Goal: Communication & Community: Answer question/provide support

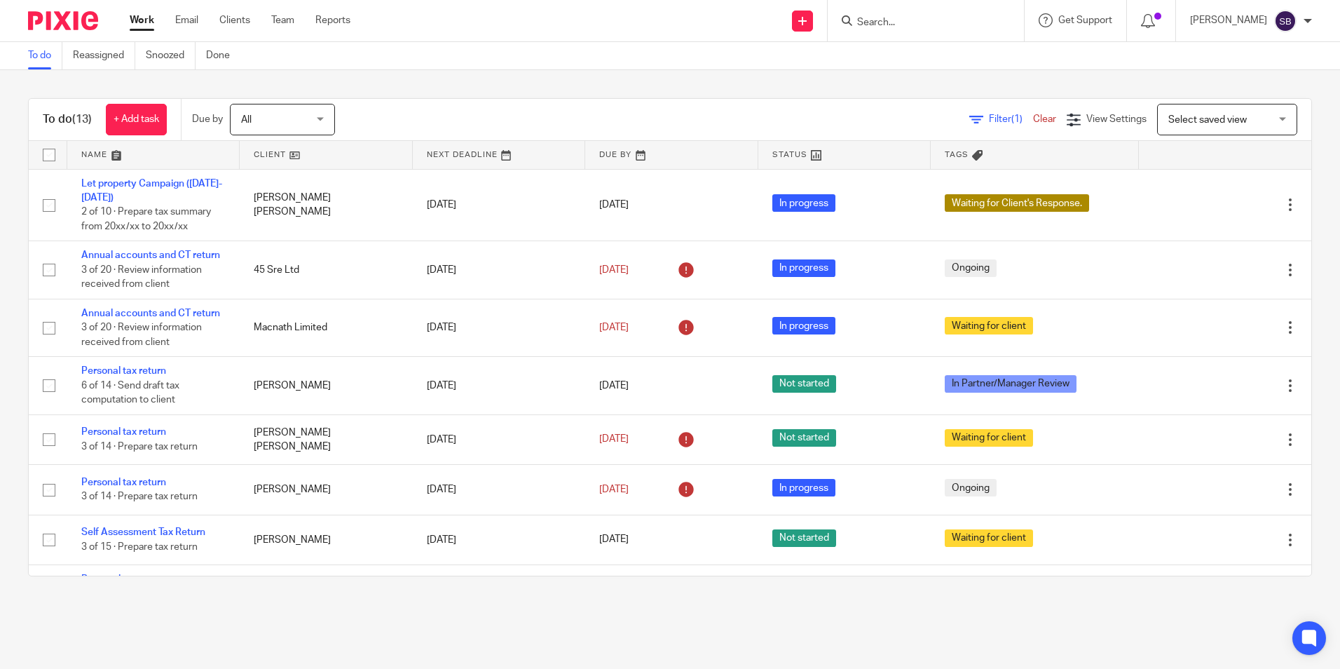
click at [917, 15] on form at bounding box center [930, 21] width 149 height 18
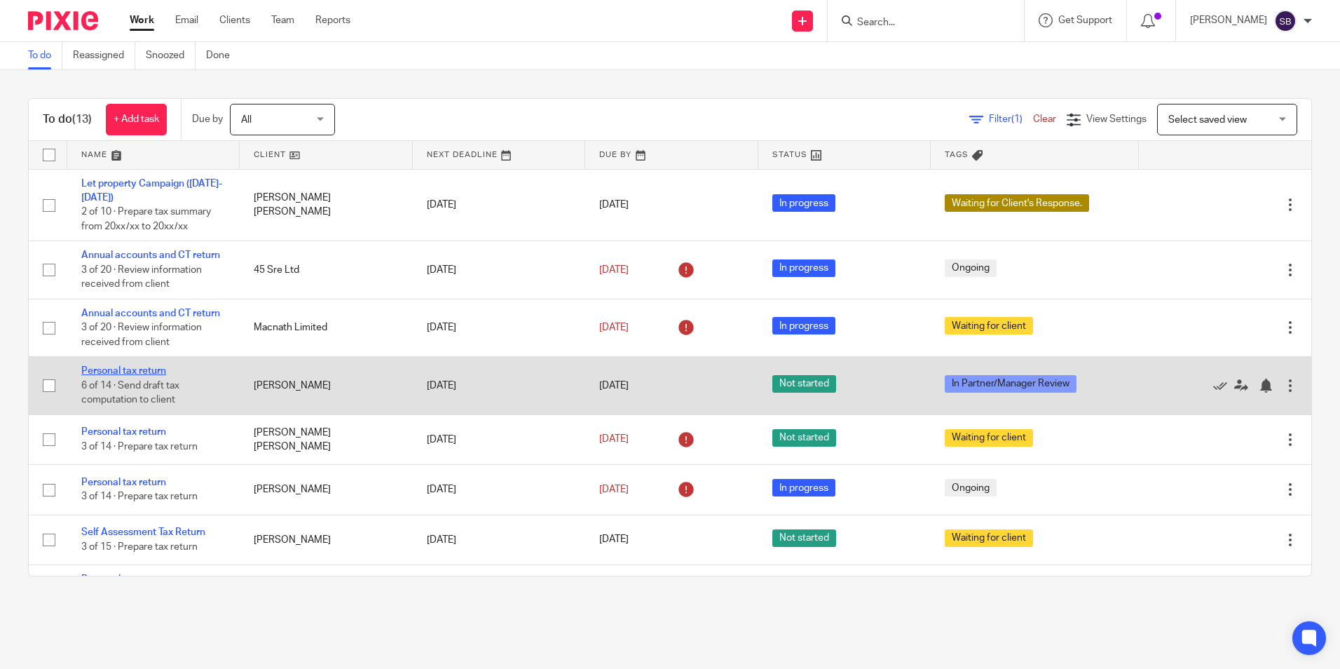
click at [130, 366] on link "Personal tax return" at bounding box center [123, 371] width 85 height 10
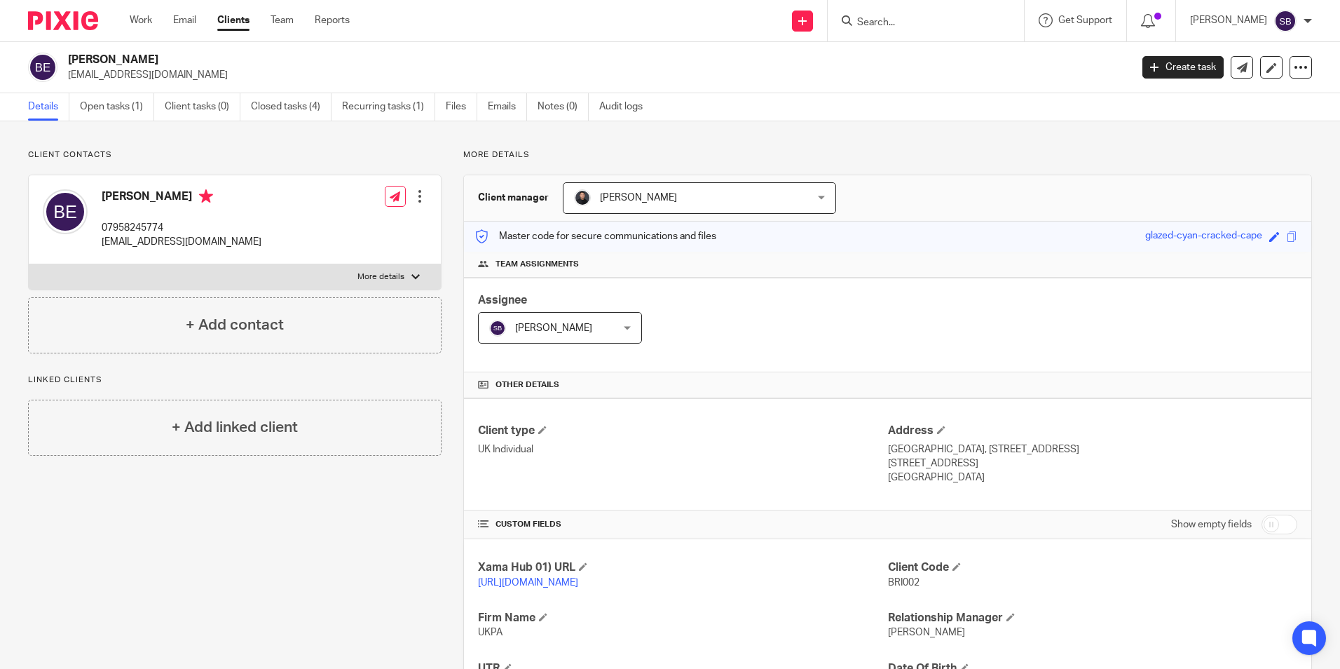
click at [886, 27] on input "Search" at bounding box center [919, 23] width 126 height 13
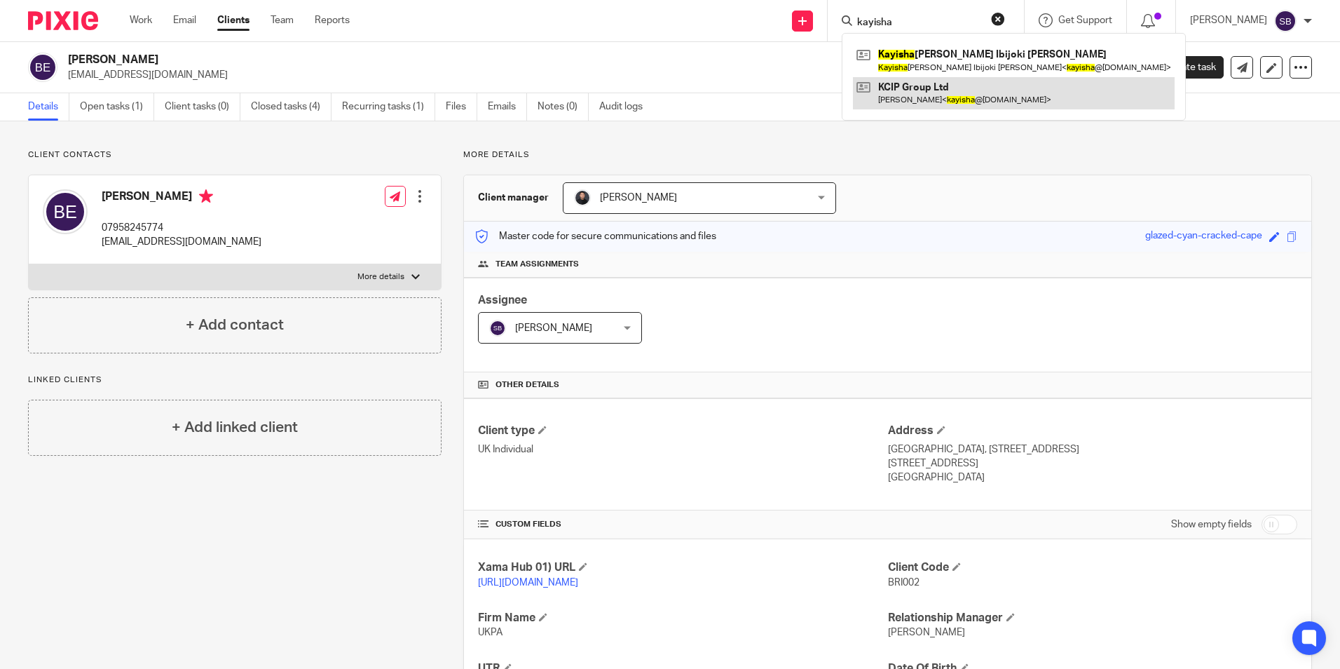
type input "kayisha"
click at [925, 90] on link at bounding box center [1014, 93] width 322 height 32
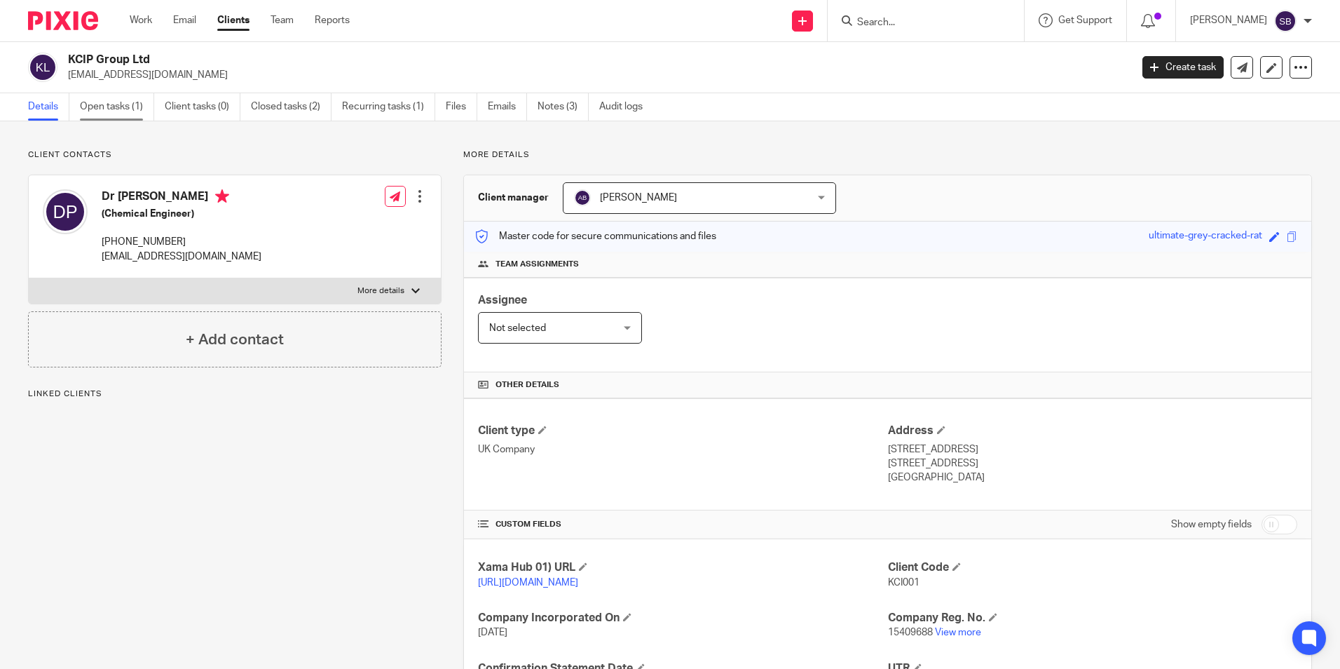
click at [118, 106] on link "Open tasks (1)" at bounding box center [117, 106] width 74 height 27
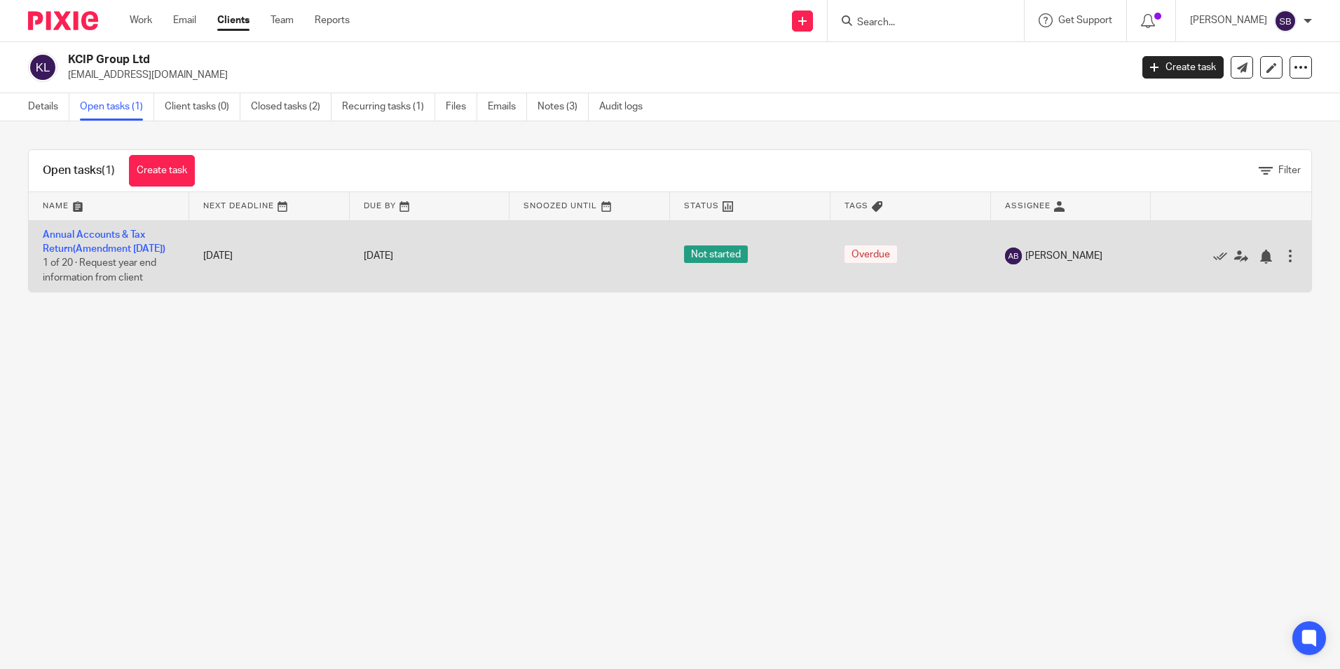
click at [93, 240] on td "Annual Accounts & Tax Return(Amendment [DATE]) 1 of 20 · Request year end infor…" at bounding box center [109, 255] width 160 height 71
click at [92, 232] on link "Annual Accounts & Tax Return(Amendment [DATE])" at bounding box center [104, 242] width 123 height 24
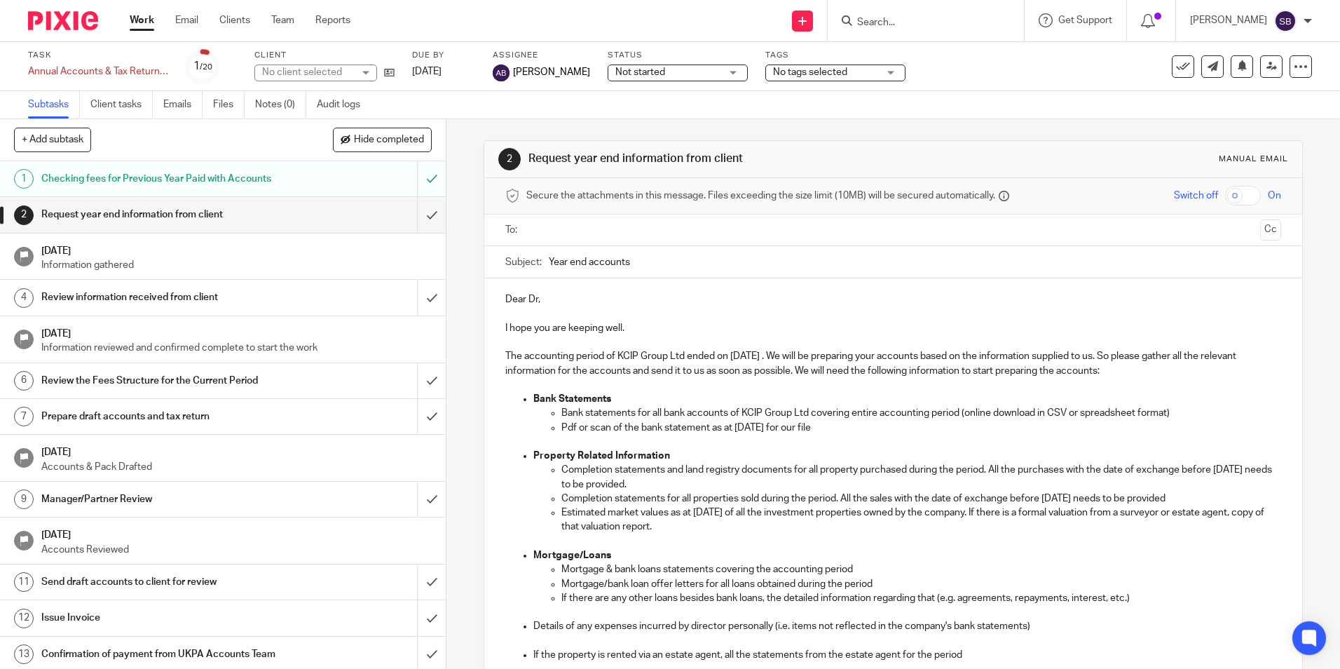
click at [523, 72] on span "[PERSON_NAME]" at bounding box center [551, 72] width 77 height 14
click at [500, 299] on div "Dear Dr, I hope you are keeping well. The accounting period of KCIP Group Ltd e…" at bounding box center [892, 581] width 817 height 607
drag, startPoint x: 510, startPoint y: 314, endPoint x: 510, endPoint y: 300, distance: 14.0
click at [511, 314] on p "To enrich screen reader interactions, please activate Accessibility in Grammarl…" at bounding box center [892, 313] width 775 height 14
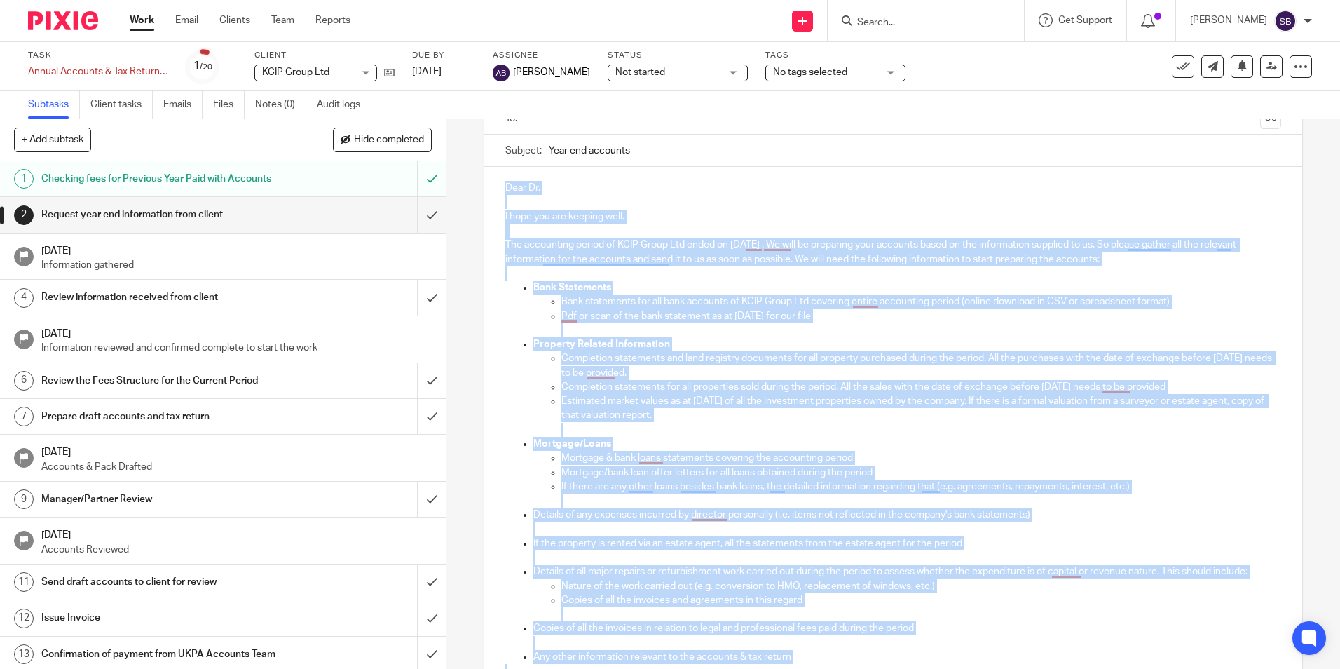
scroll to position [342, 0]
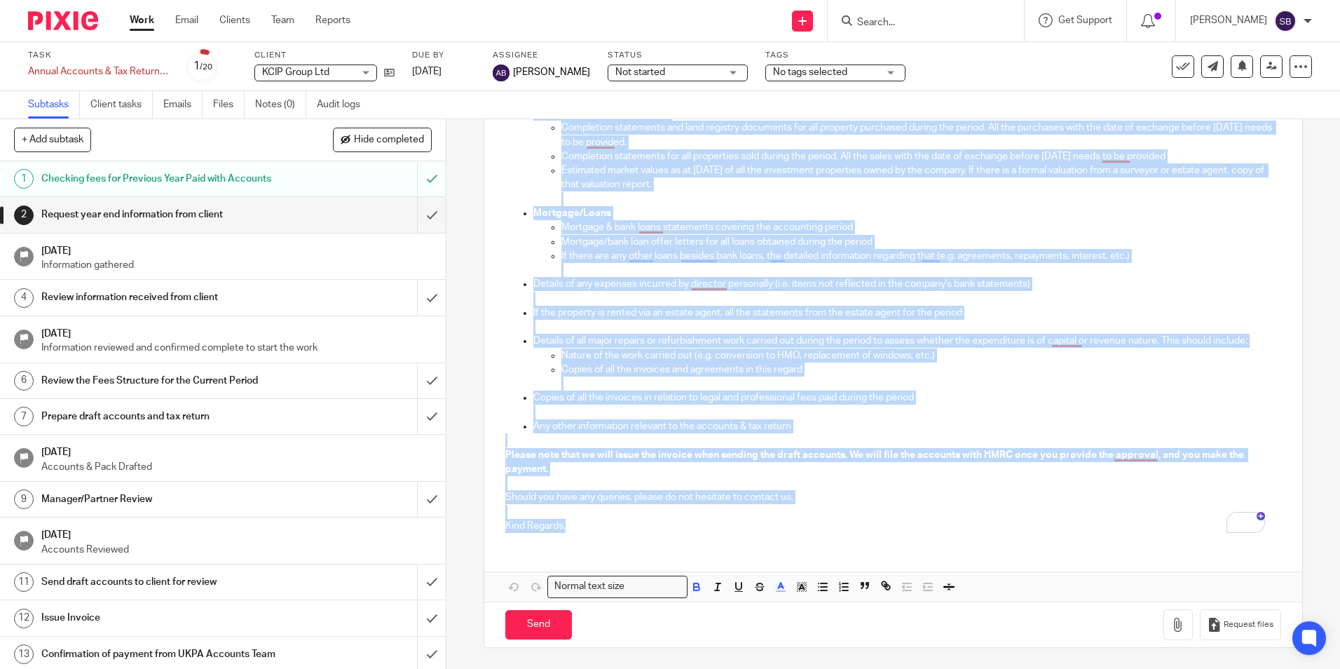
drag, startPoint x: 504, startPoint y: 295, endPoint x: 760, endPoint y: 610, distance: 406.0
click at [760, 610] on form "Secure the attachments in this message. Files exceeding the size limit (10MB) w…" at bounding box center [892, 241] width 817 height 811
copy div "Lore Ip, D sita con adi elitsed doei. Tem incididunt utlabo et DOLO Magna Ali e…"
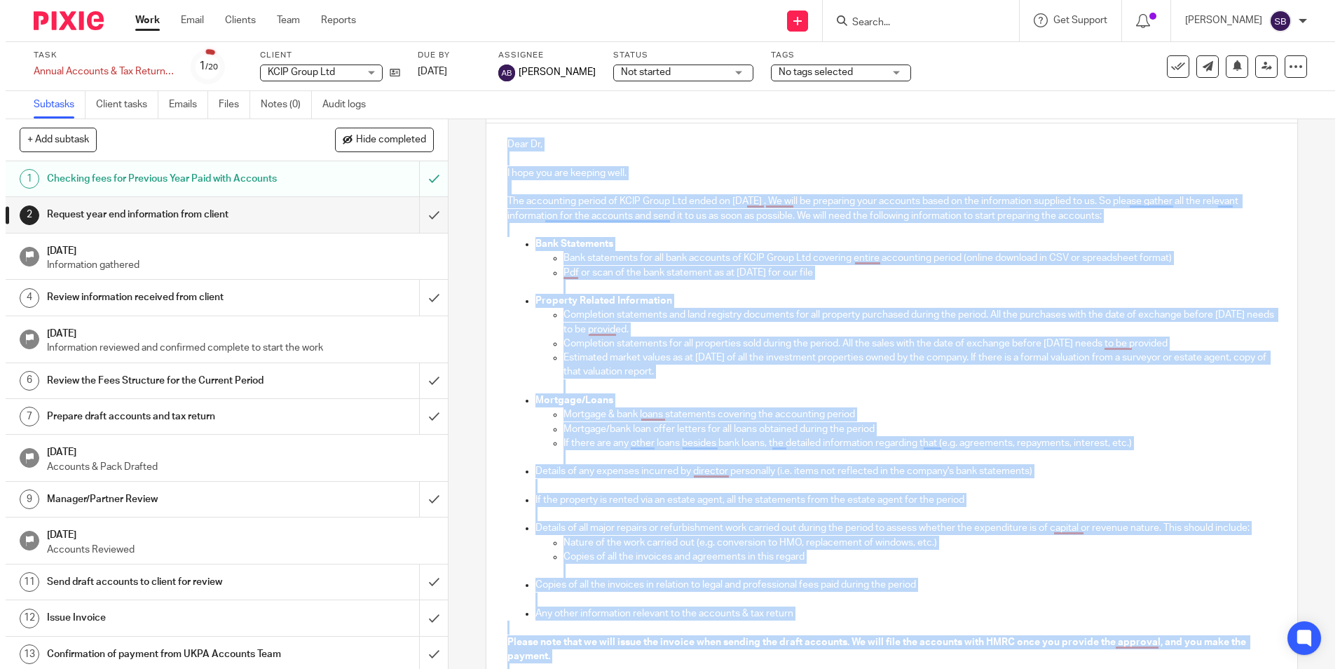
scroll to position [132, 0]
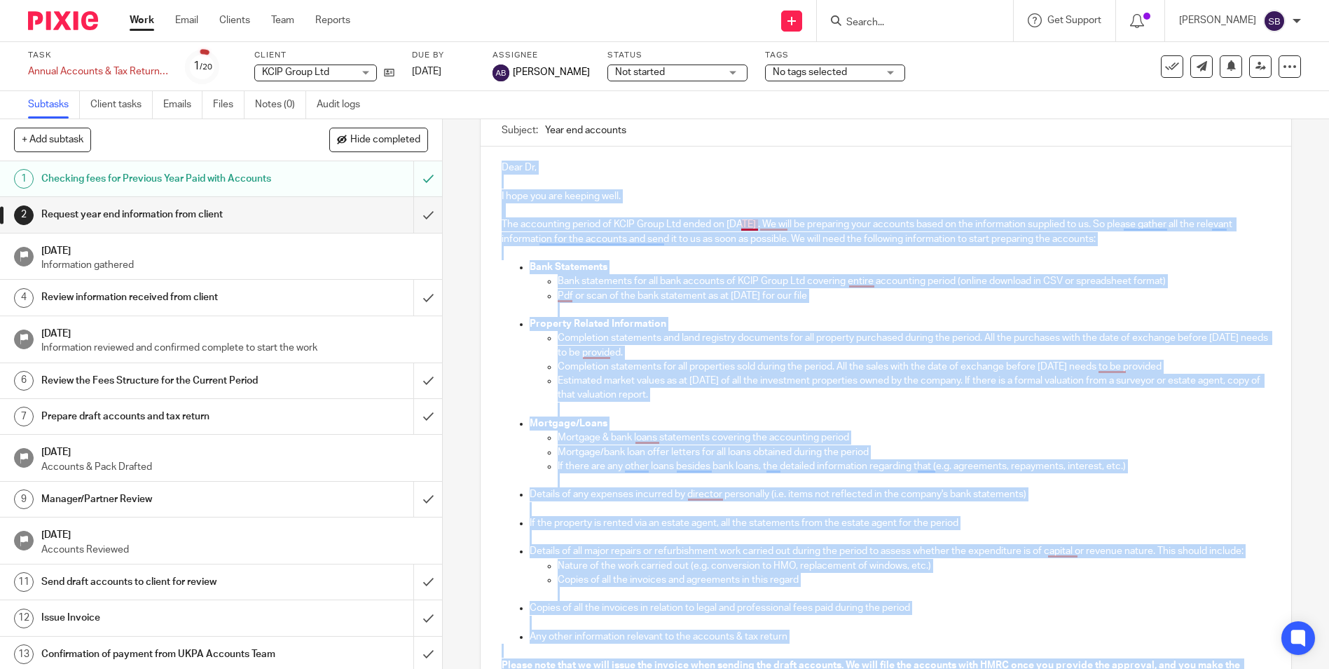
click at [753, 240] on p "The accounting period of KCIP Group Ltd ended on [DATE] . We will be preparing …" at bounding box center [886, 231] width 769 height 29
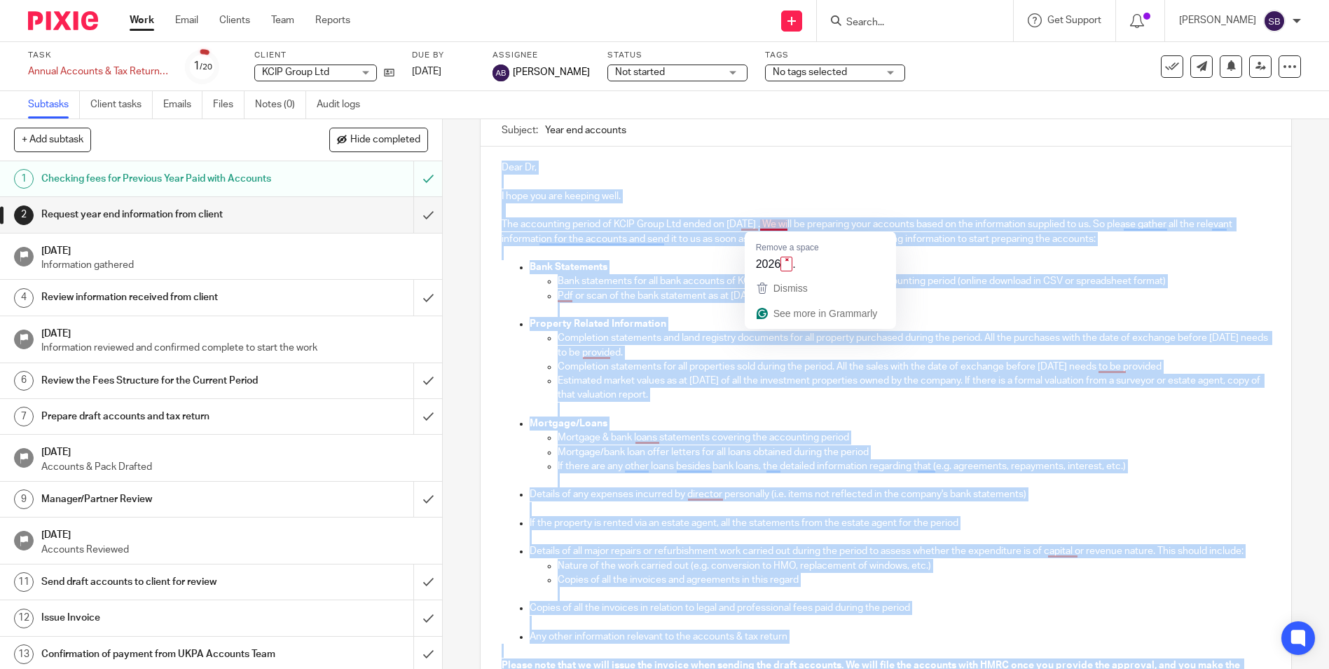
click at [777, 220] on p "The accounting period of KCIP Group Ltd ended on [DATE] . We will be preparing …" at bounding box center [886, 231] width 769 height 29
click at [950, 259] on p "To enrich screen reader interactions, please activate Accessibility in Grammarl…" at bounding box center [886, 253] width 769 height 14
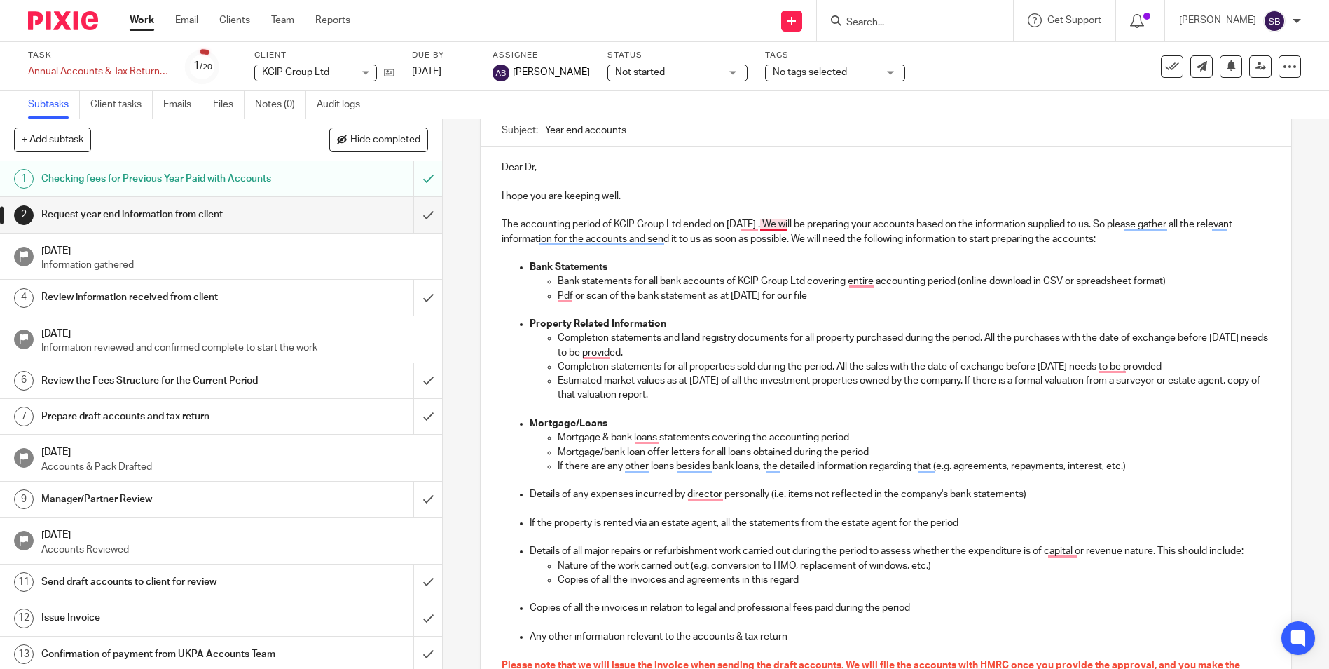
click at [776, 228] on p "The accounting period of KCIP Group Ltd ended on [DATE] . We will be preparing …" at bounding box center [886, 231] width 769 height 29
click at [790, 221] on p "The accounting period of KCIP Group Ltd ended on [DATE] . We will be preparing …" at bounding box center [892, 231] width 775 height 29
drag, startPoint x: 790, startPoint y: 221, endPoint x: 502, endPoint y: 224, distance: 288.0
click at [505, 224] on p "The accounting period of KCIP Group Ltd ended on [DATE] . We will be preparing …" at bounding box center [892, 231] width 775 height 29
click at [782, 296] on p "Pdf or scan of the bank statement as at [DATE] for our file" at bounding box center [920, 296] width 719 height 14
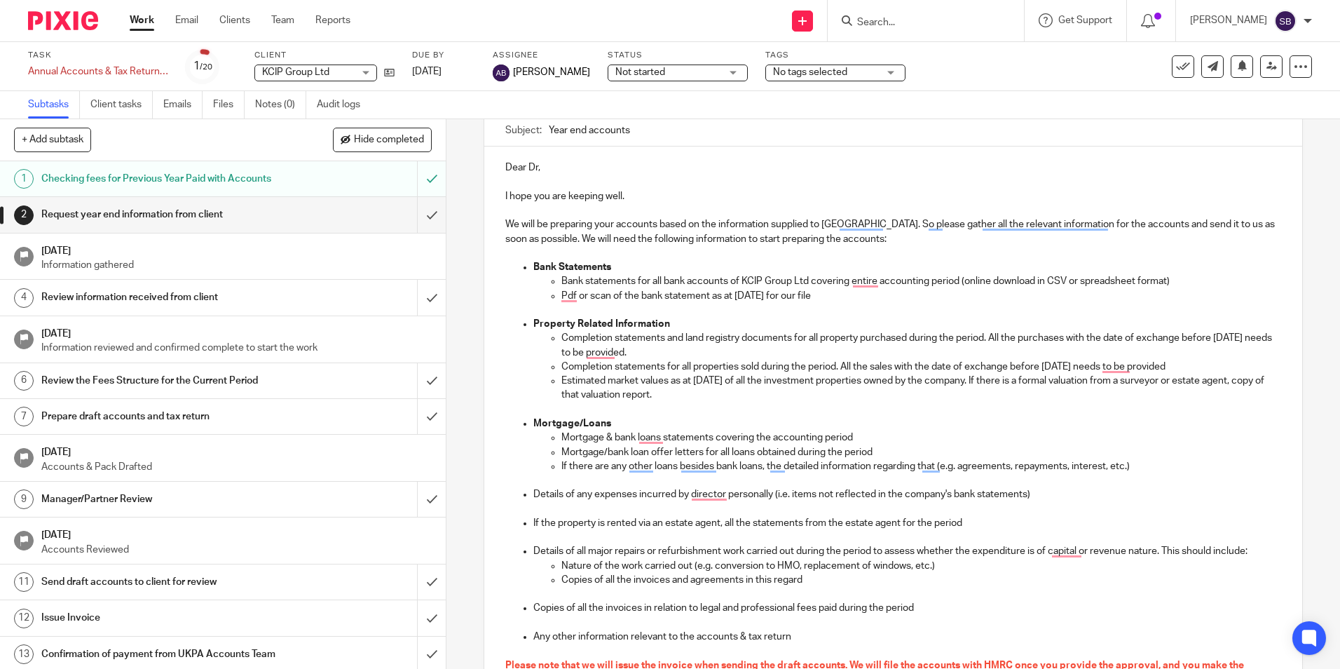
click at [786, 293] on p "Pdf or scan of the bank statement as at [DATE] for our file" at bounding box center [920, 296] width 719 height 14
click at [863, 280] on p "Bank statements for all bank accounts of KCIP Group Ltd covering entire account…" at bounding box center [920, 281] width 719 height 14
click at [568, 300] on p "Pdf or scan of the bank statement as at [DATE] for our file" at bounding box center [920, 296] width 719 height 14
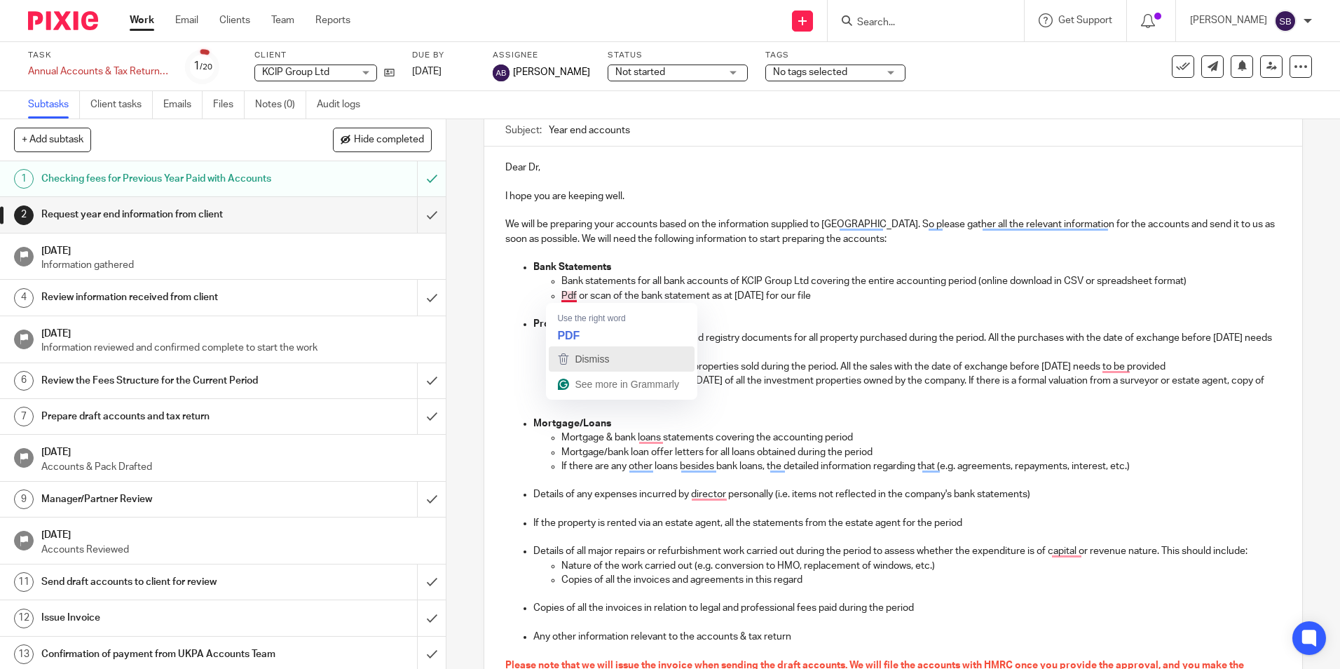
click at [579, 355] on span "Dismiss" at bounding box center [592, 358] width 34 height 11
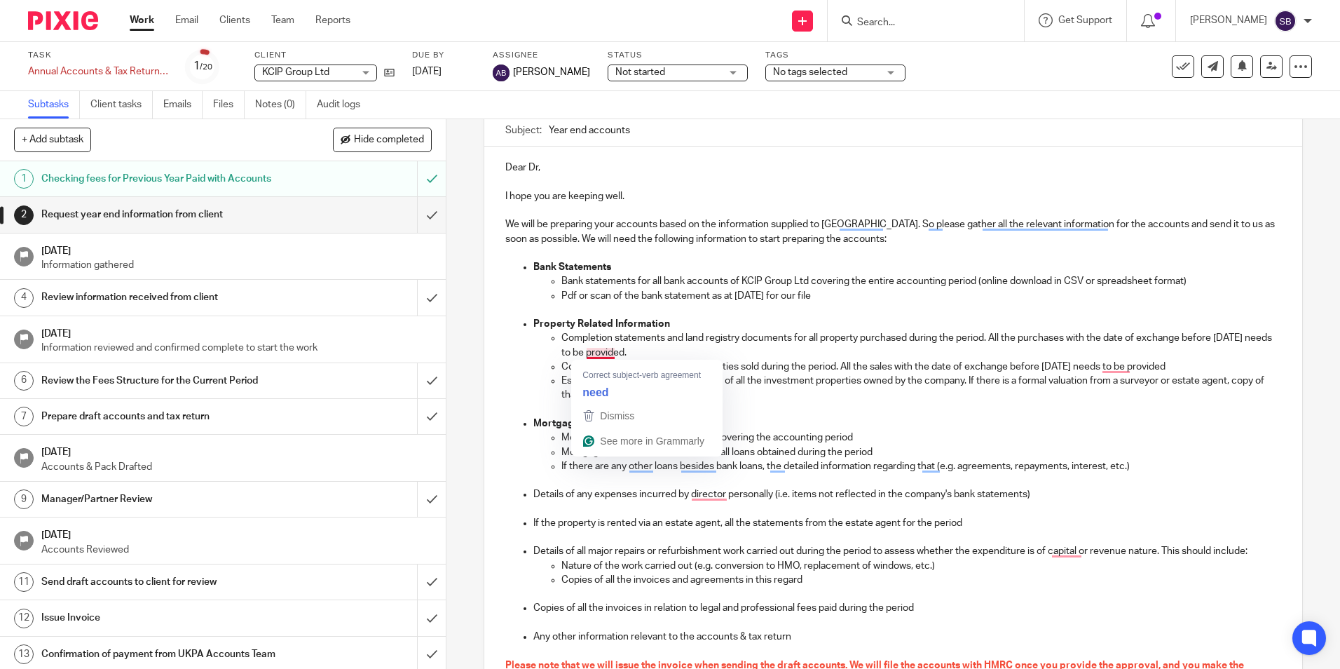
click at [602, 351] on p "Completion statements and land registry documents for all property purchased du…" at bounding box center [920, 345] width 719 height 29
click at [612, 414] on span "Dismiss" at bounding box center [617, 415] width 34 height 11
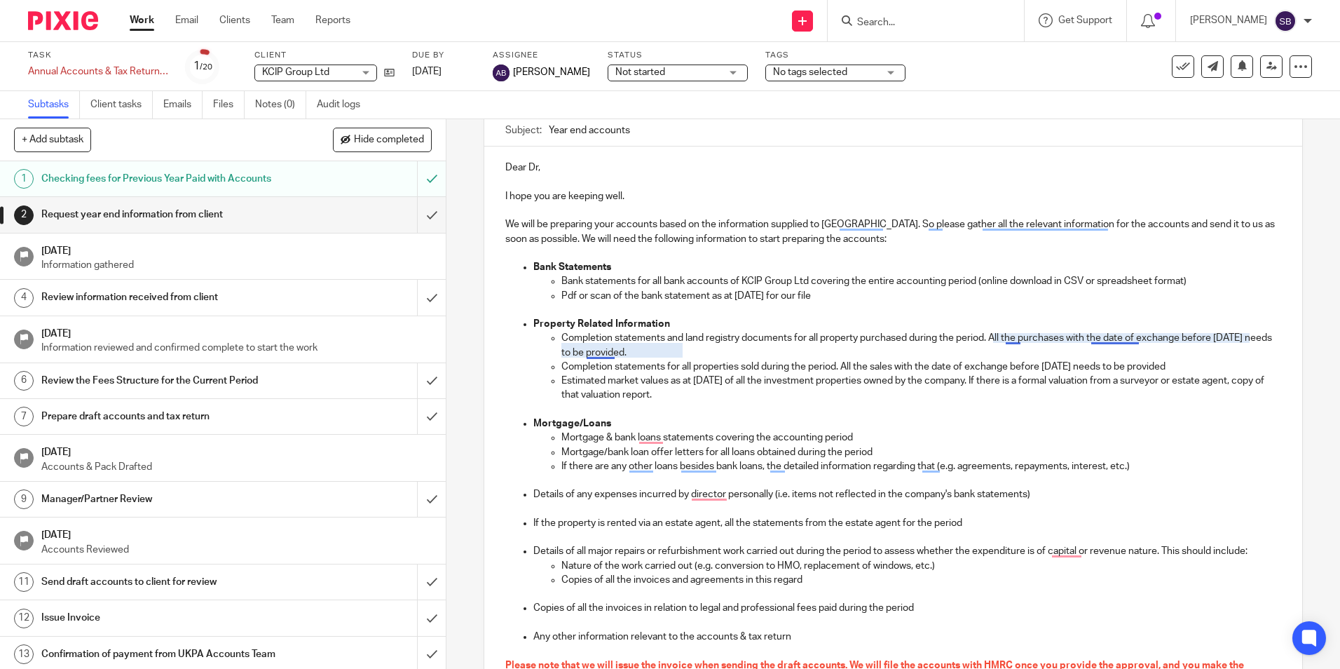
click at [596, 351] on p "Completion statements and land registry documents for all property purchased du…" at bounding box center [920, 345] width 719 height 29
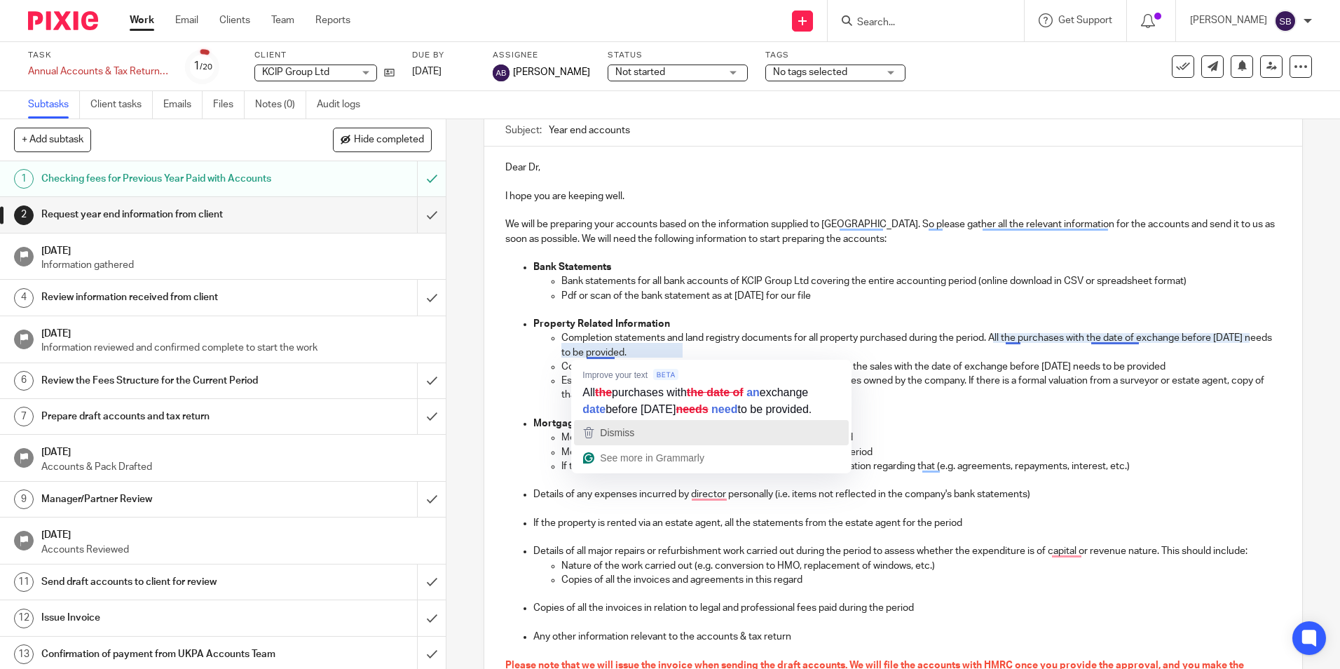
click at [624, 442] on div "Dismiss" at bounding box center [615, 432] width 37 height 21
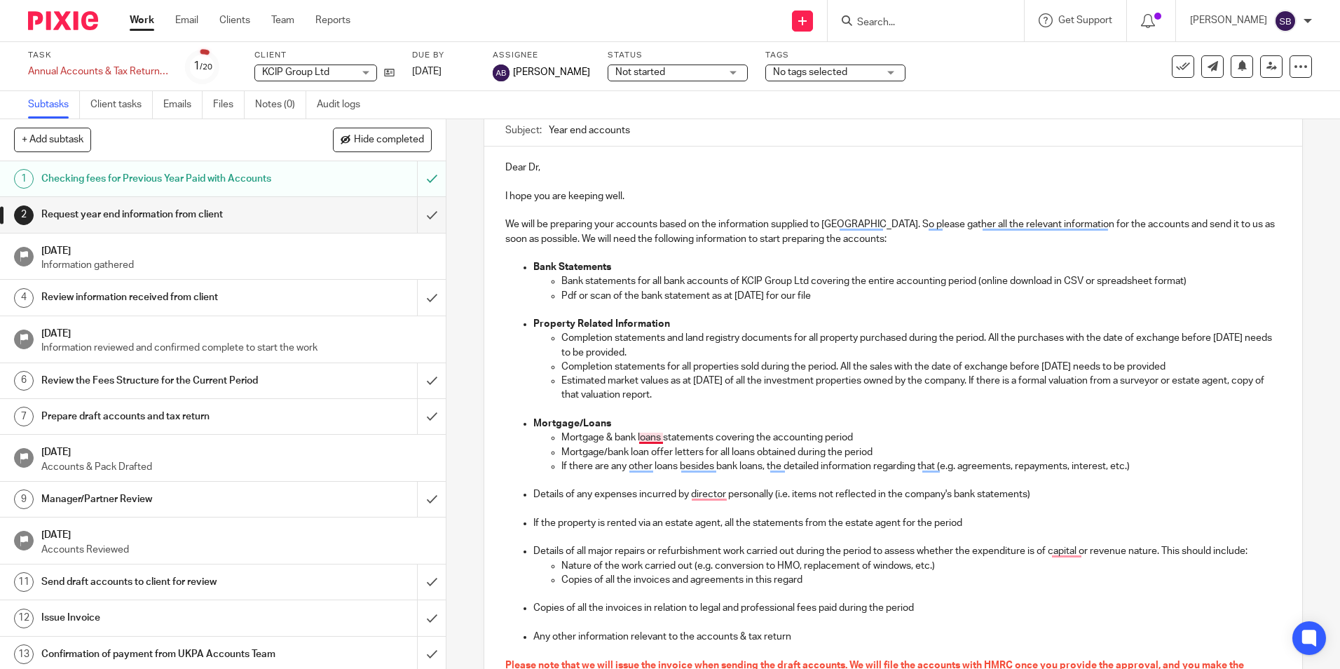
click at [648, 435] on p "Mortgage & bank loans statements covering the accounting period" at bounding box center [920, 437] width 719 height 14
click at [657, 505] on span "Dismiss" at bounding box center [669, 500] width 34 height 11
click at [637, 466] on p "If there are any other loans besides bank loans, the detailed information regar…" at bounding box center [920, 466] width 719 height 14
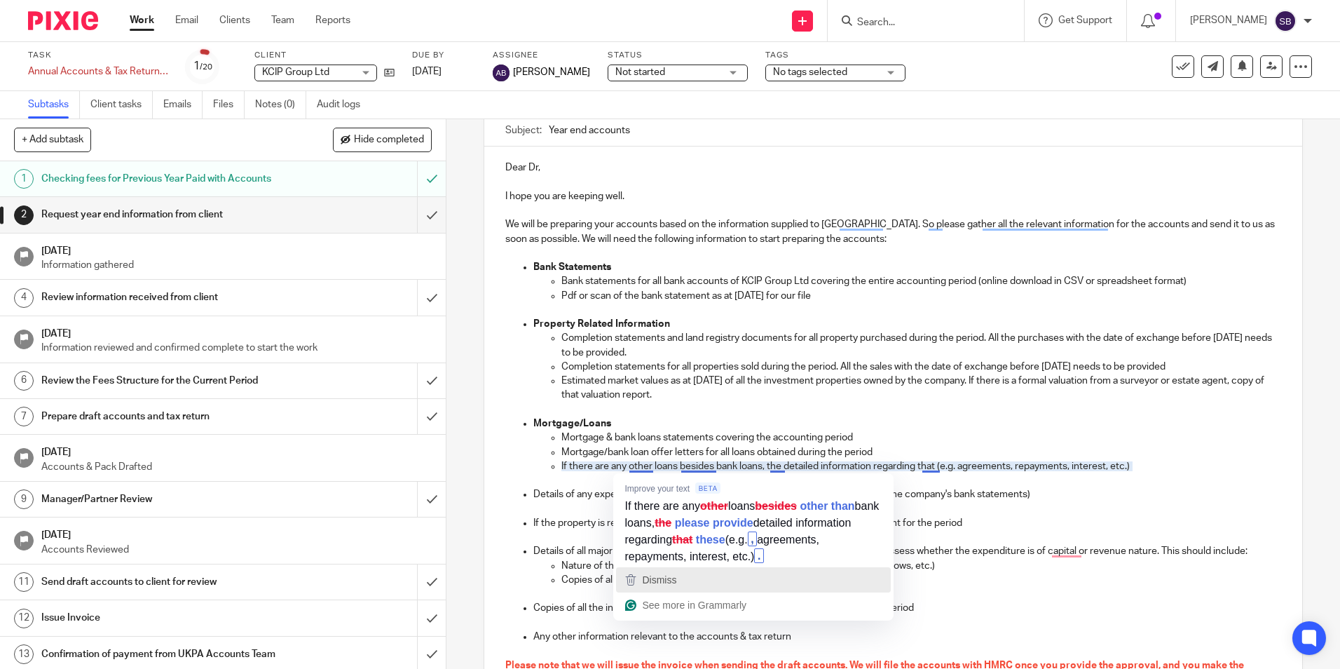
click at [662, 580] on span "Dismiss" at bounding box center [659, 579] width 34 height 11
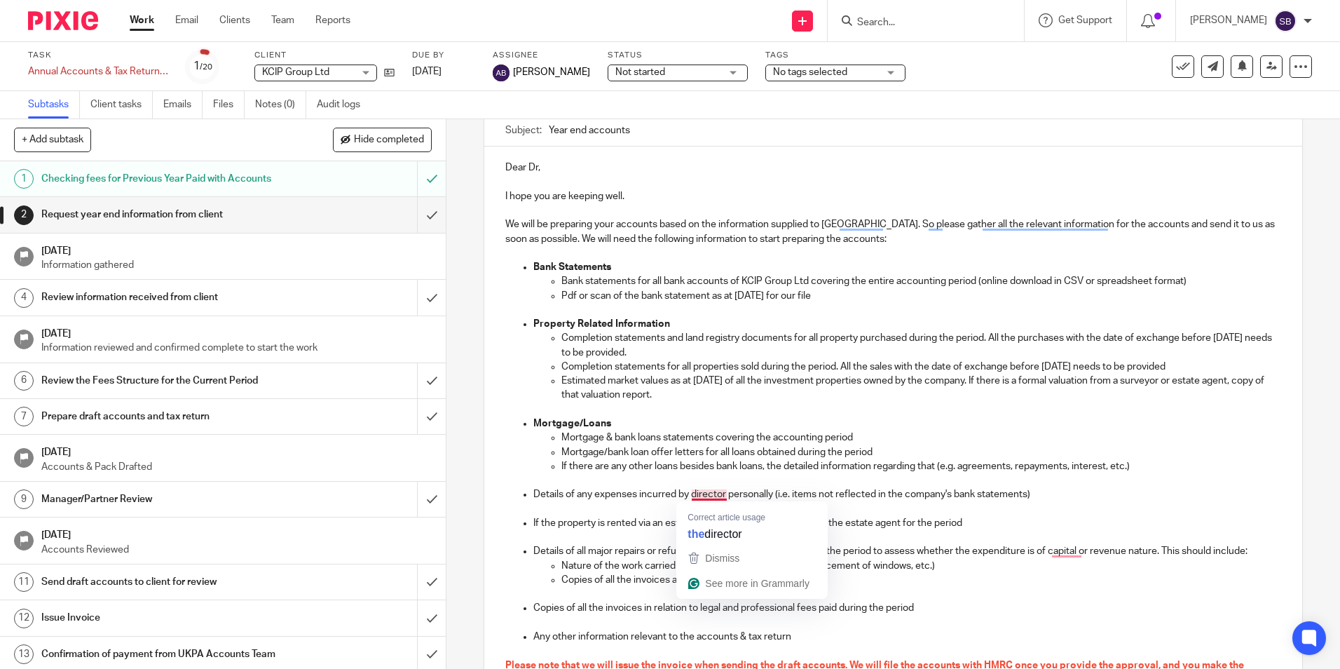
click at [707, 495] on p "Details of any expenses incurred by director personally (i.e. items not reflect…" at bounding box center [906, 494] width 747 height 14
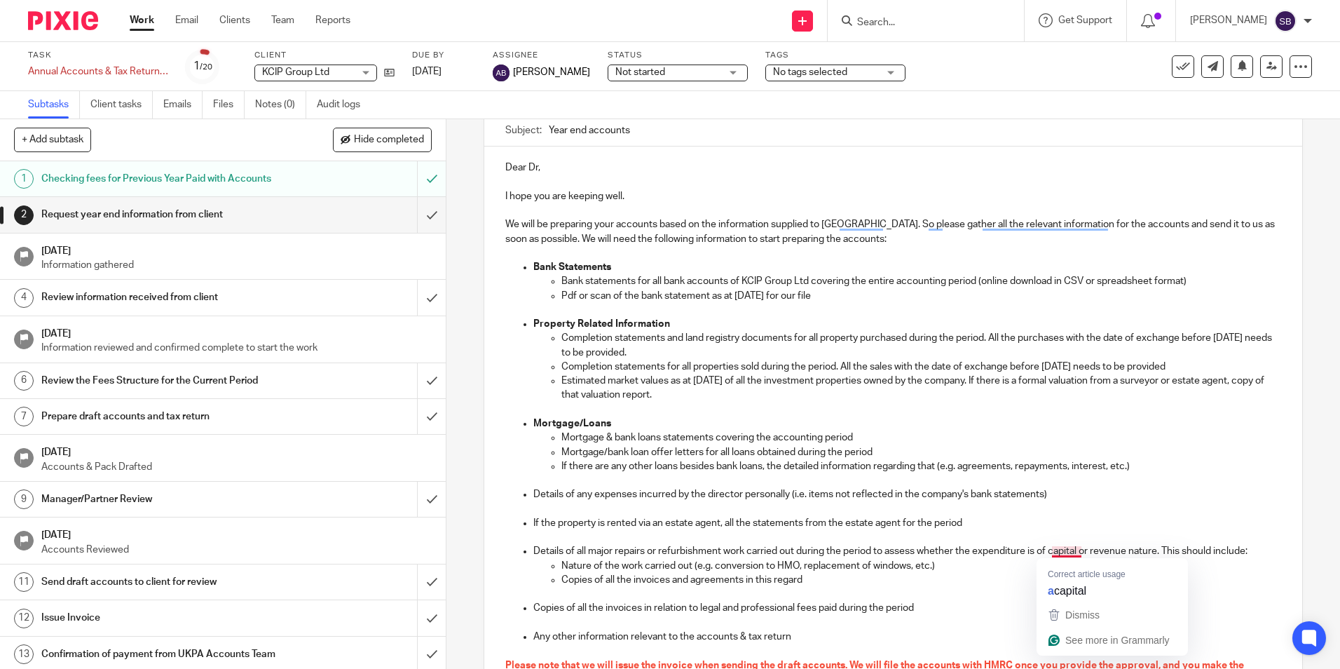
click at [1061, 552] on p "Details of all major repairs or refurbishment work carried out during the perio…" at bounding box center [906, 551] width 747 height 14
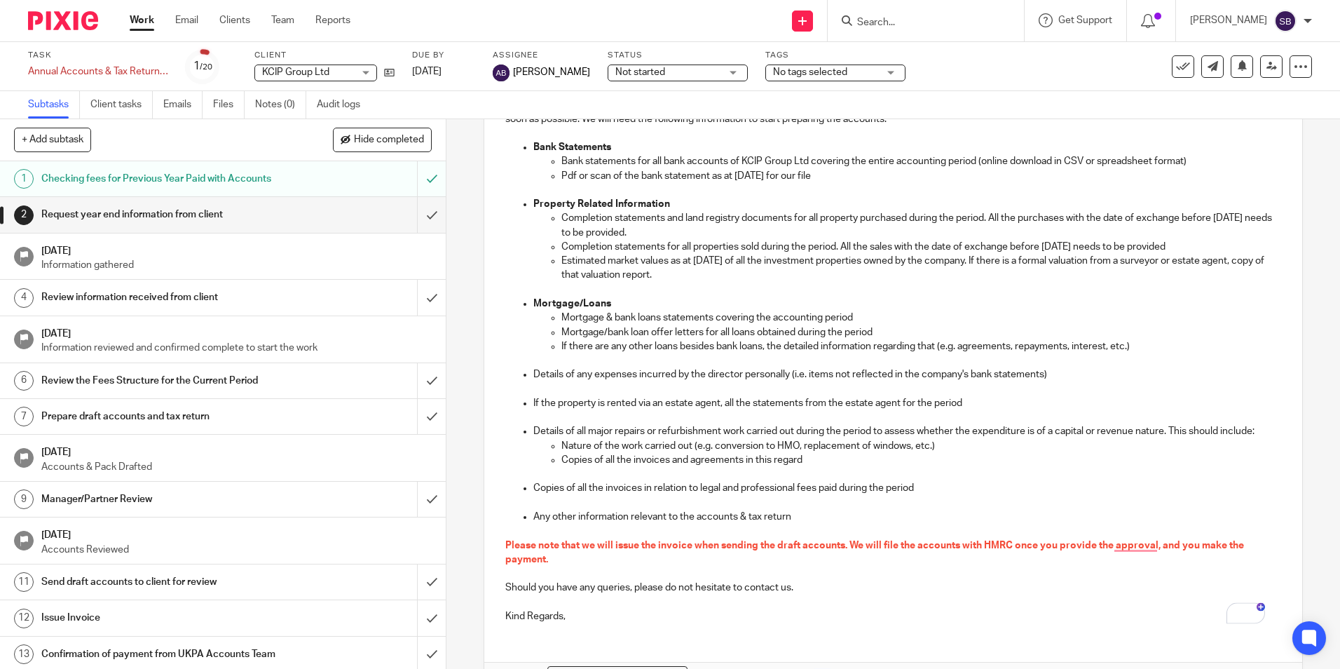
scroll to position [272, 0]
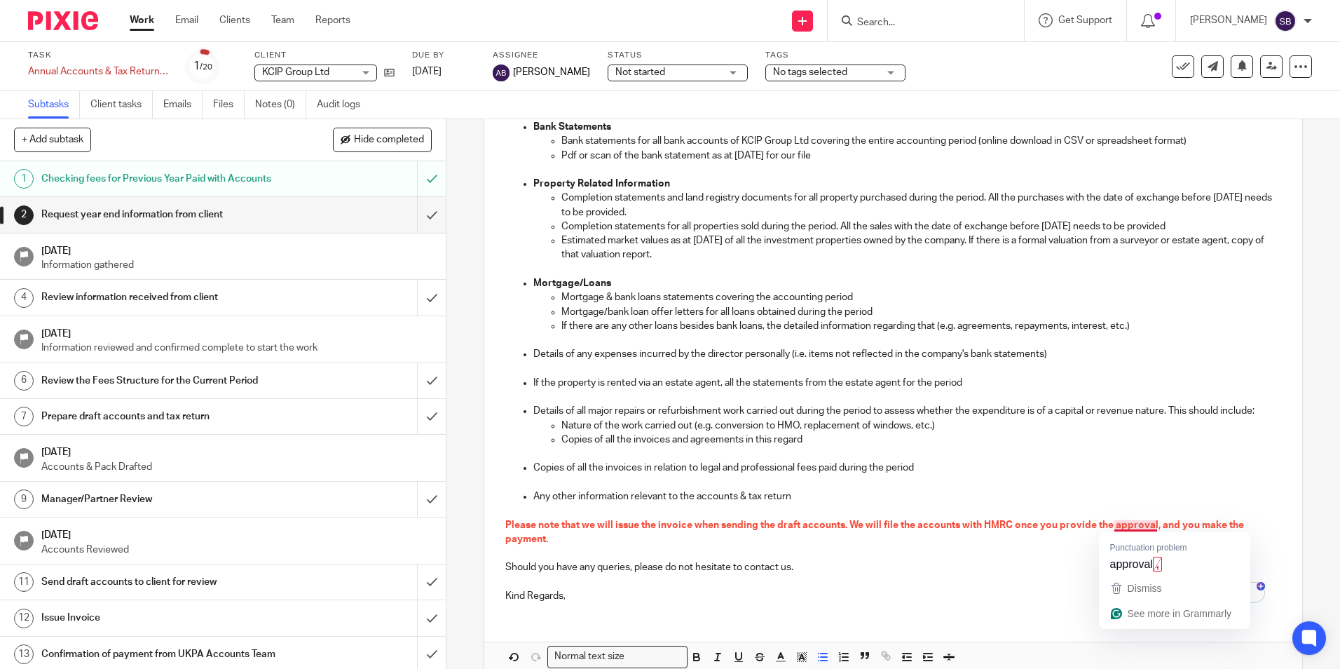
click at [1133, 523] on span "Please note that we will issue the invoice when sending the draft accounts. We …" at bounding box center [875, 532] width 741 height 24
